Goal: Check status: Check status

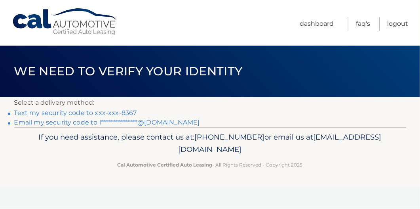
click at [49, 113] on link "Text my security code to xxx-xxx-8367" at bounding box center [75, 113] width 123 height 8
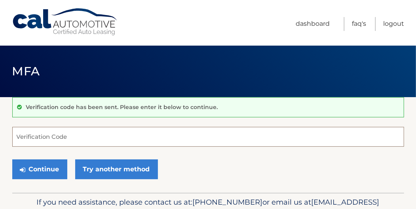
click at [60, 139] on input "Verification Code" at bounding box center [208, 137] width 392 height 20
click at [63, 139] on input "Verification Code" at bounding box center [208, 137] width 392 height 20
type input "122412"
click at [12, 159] on button "Continue" at bounding box center [39, 169] width 55 height 20
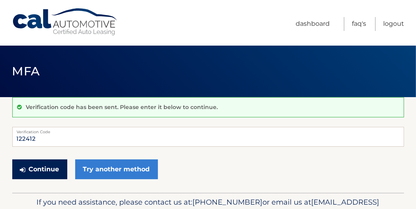
click at [57, 172] on button "Continue" at bounding box center [39, 169] width 55 height 20
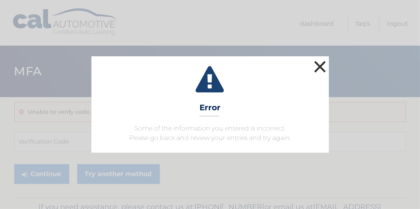
click at [325, 65] on button "×" at bounding box center [321, 67] width 16 height 16
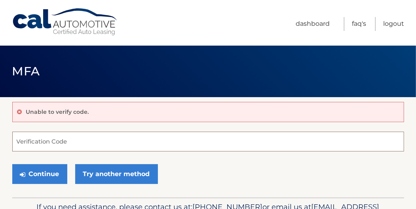
click at [100, 137] on input "Verification Code" at bounding box center [208, 142] width 392 height 20
click at [103, 137] on input "Verification Code" at bounding box center [208, 142] width 392 height 20
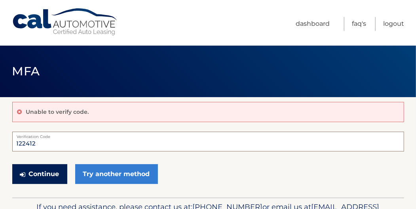
type input "122412"
click at [52, 176] on button "Continue" at bounding box center [39, 174] width 55 height 20
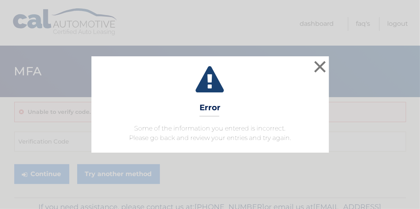
click at [330, 67] on div "× Error Some of the information you entered is incorrect. Please go back and re…" at bounding box center [210, 104] width 414 height 96
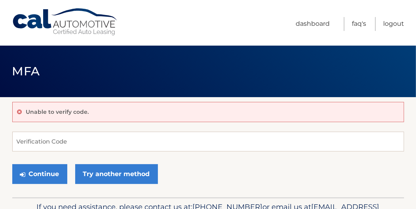
click at [323, 67] on header "MFA" at bounding box center [208, 72] width 392 height 52
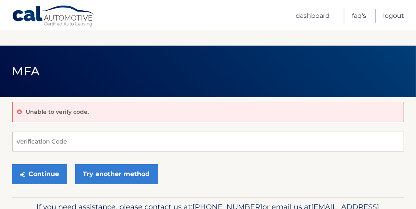
scroll to position [48, 0]
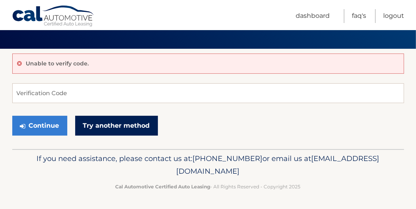
click at [94, 128] on link "Try another method" at bounding box center [116, 126] width 83 height 20
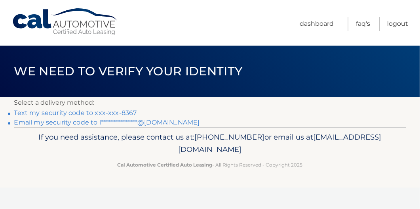
click at [95, 122] on link "**********" at bounding box center [107, 122] width 186 height 8
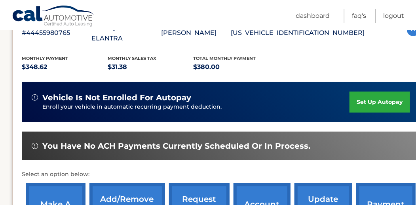
scroll to position [185, 0]
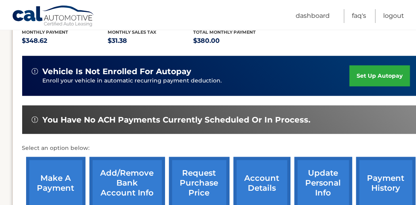
click at [384, 170] on link "payment history" at bounding box center [386, 183] width 59 height 52
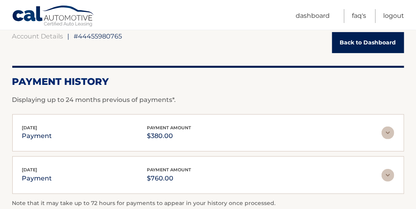
scroll to position [105, 0]
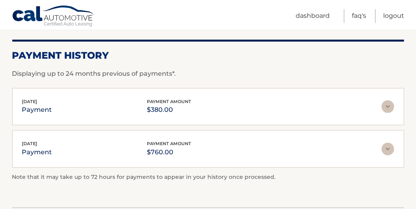
click at [390, 106] on img at bounding box center [388, 106] width 13 height 13
